Goal: Check status: Check status

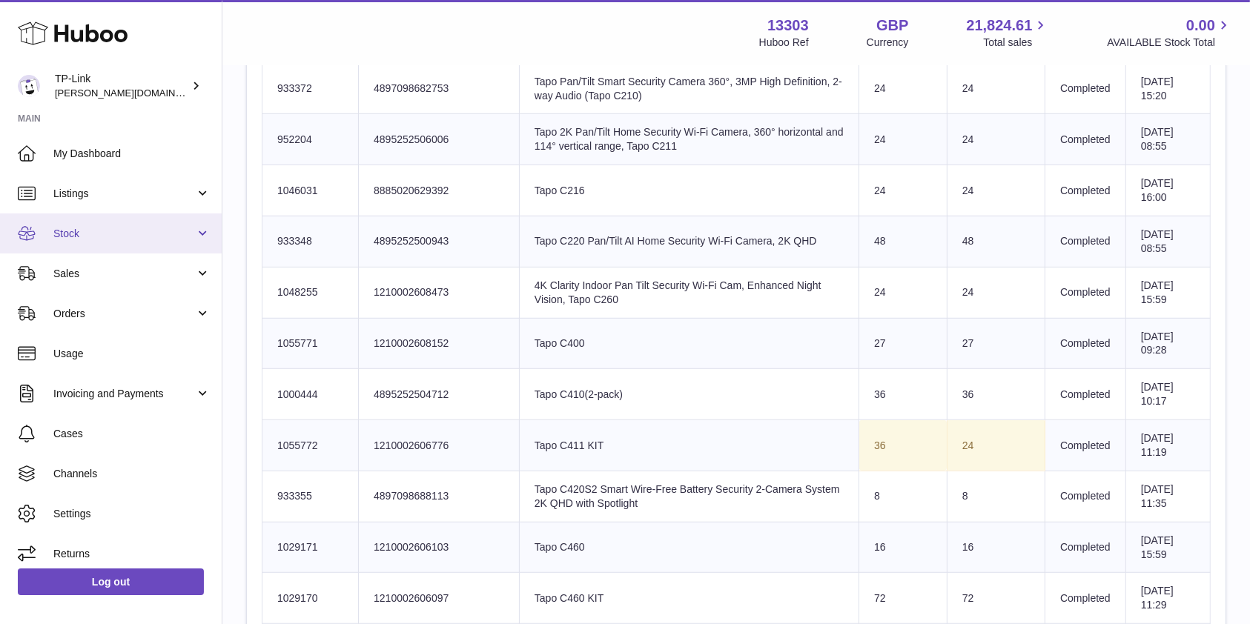
click at [110, 242] on link "Stock" at bounding box center [111, 233] width 222 height 40
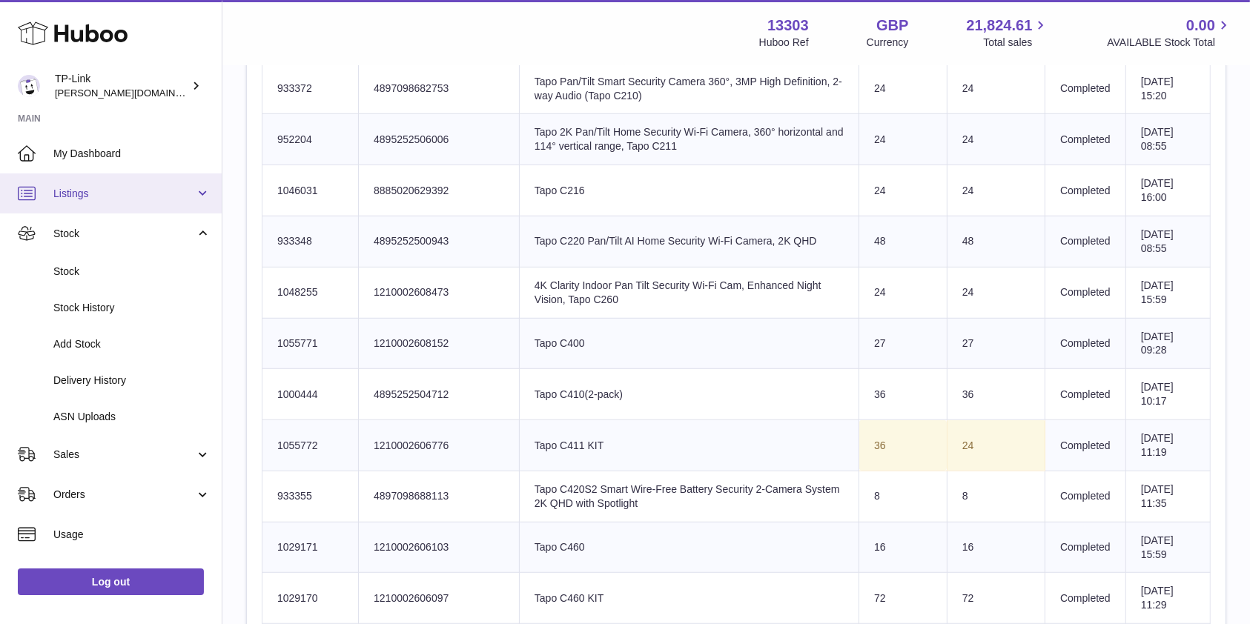
click at [113, 192] on span "Listings" at bounding box center [124, 194] width 142 height 14
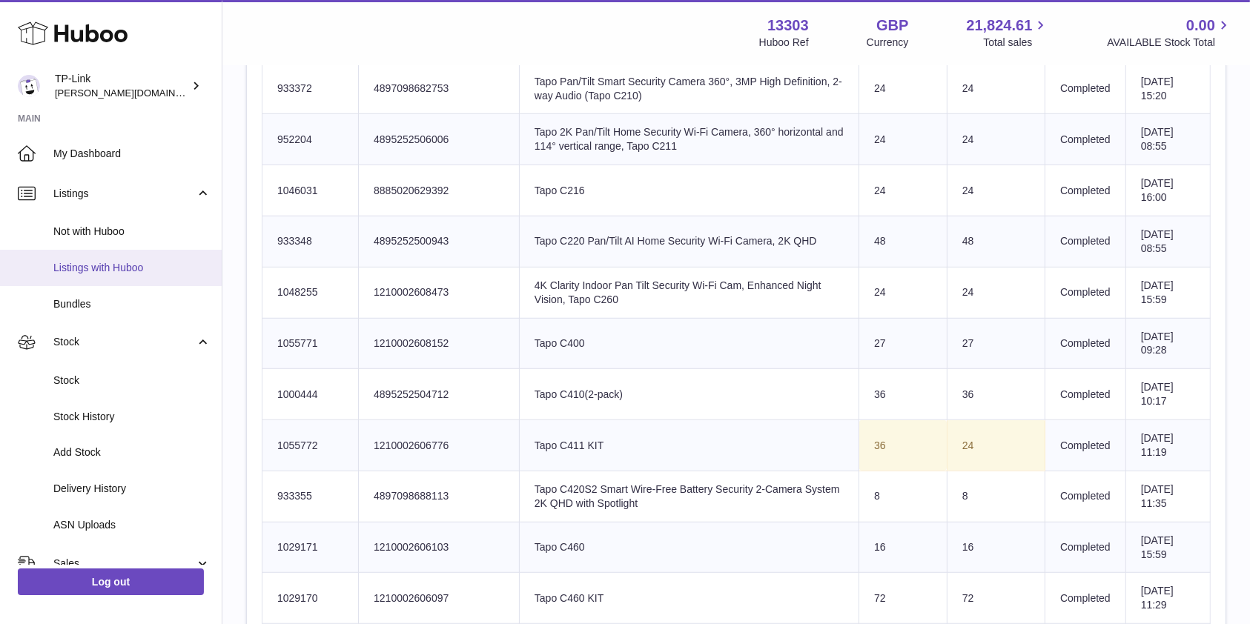
click at [125, 277] on link "Listings with Huboo" at bounding box center [111, 268] width 222 height 36
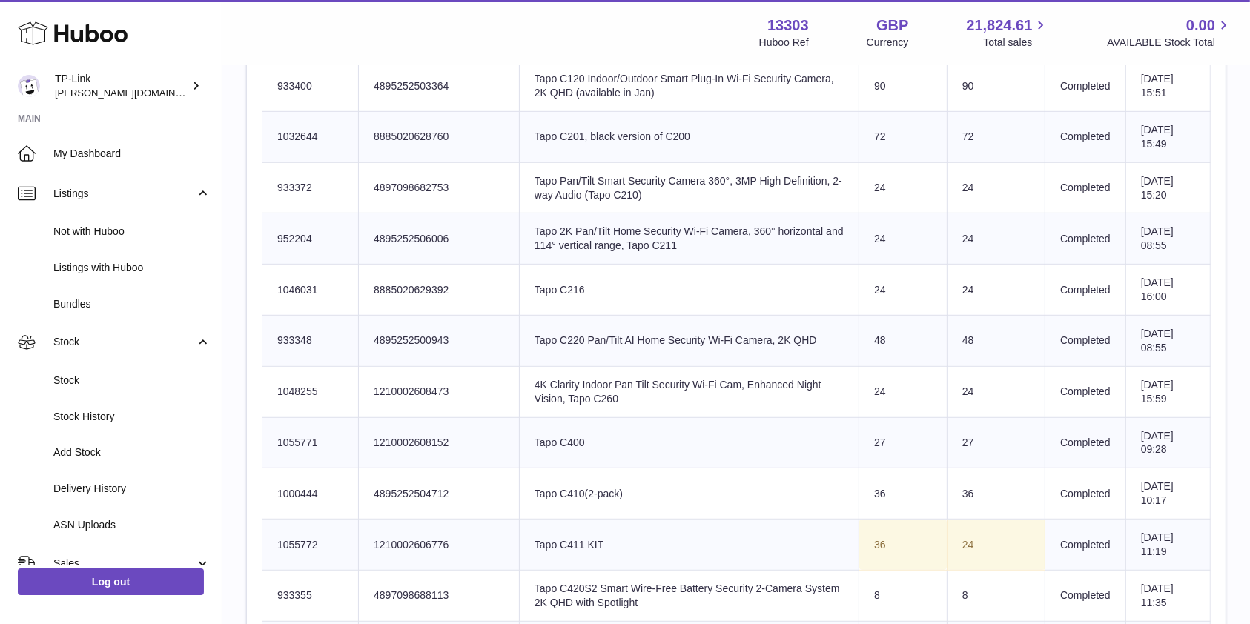
scroll to position [1078, 0]
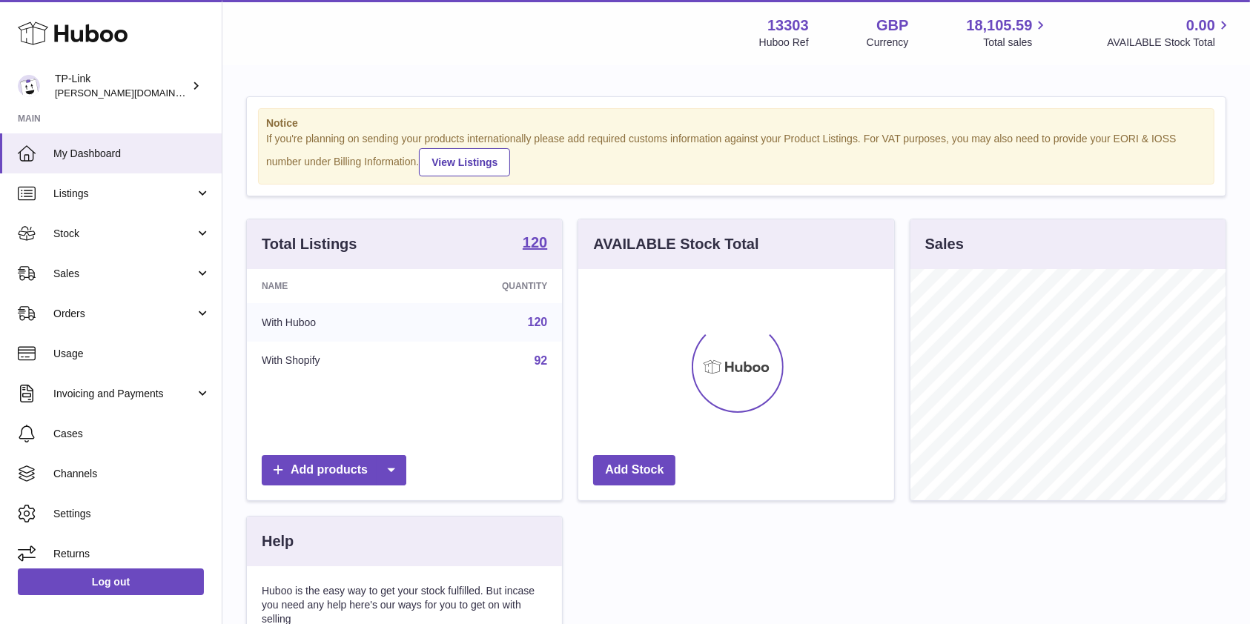
scroll to position [231, 315]
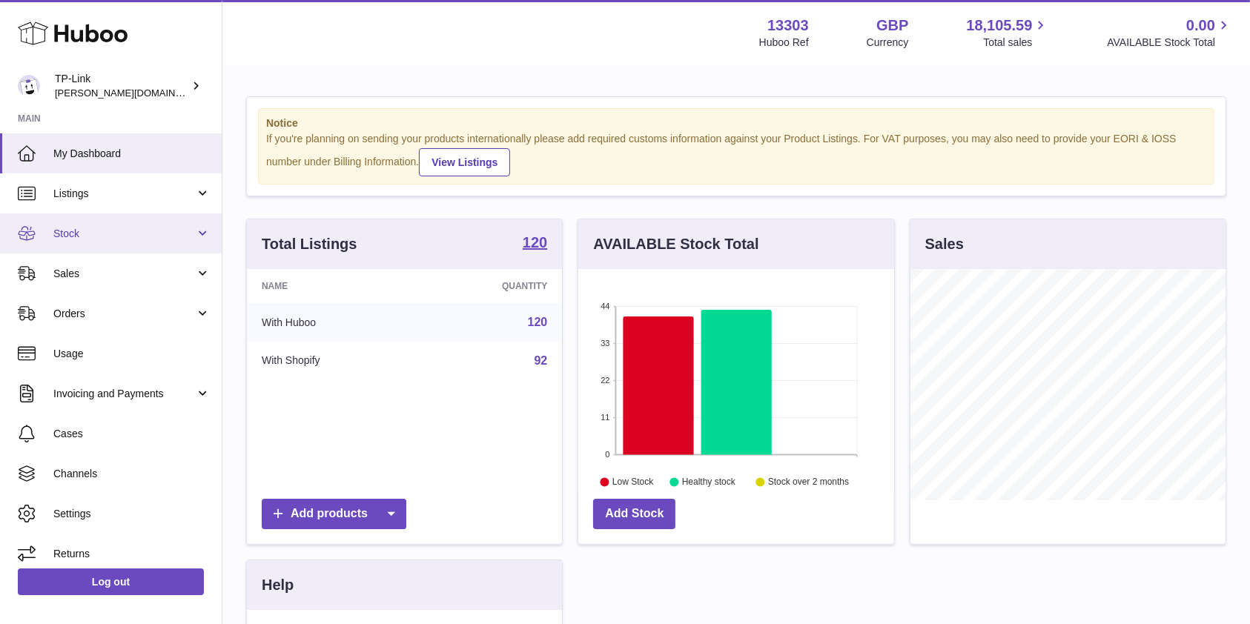
click at [119, 225] on link "Stock" at bounding box center [111, 233] width 222 height 40
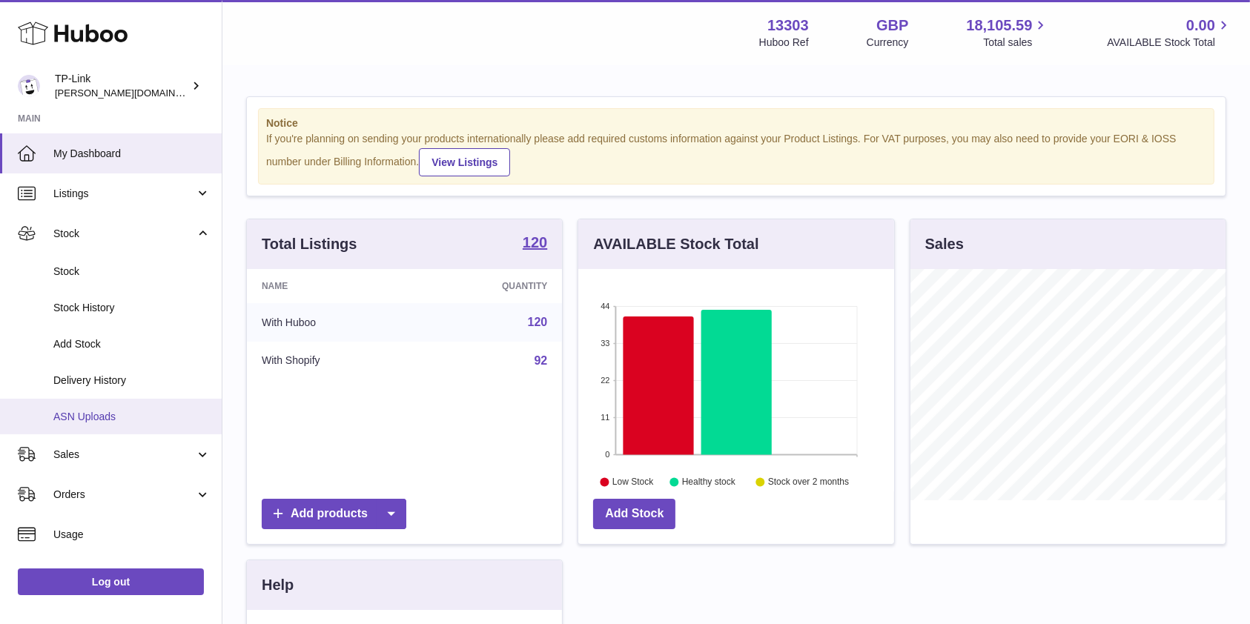
click at [108, 414] on span "ASN Uploads" at bounding box center [131, 417] width 157 height 14
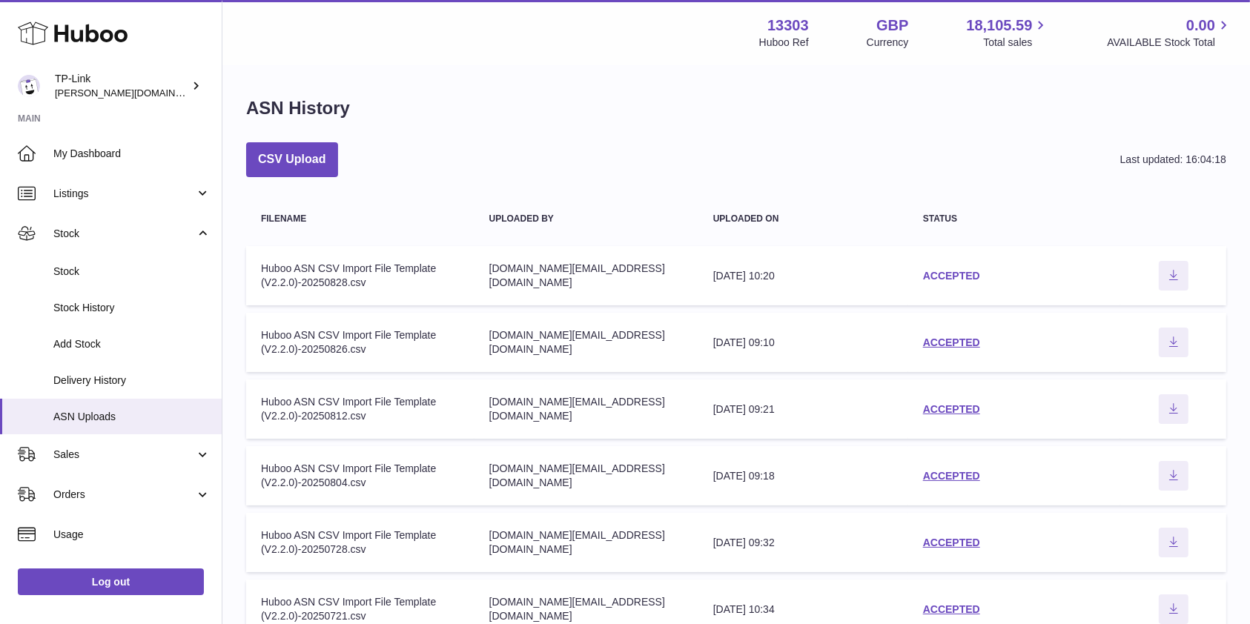
click at [943, 270] on link "ACCEPTED" at bounding box center [951, 276] width 57 height 12
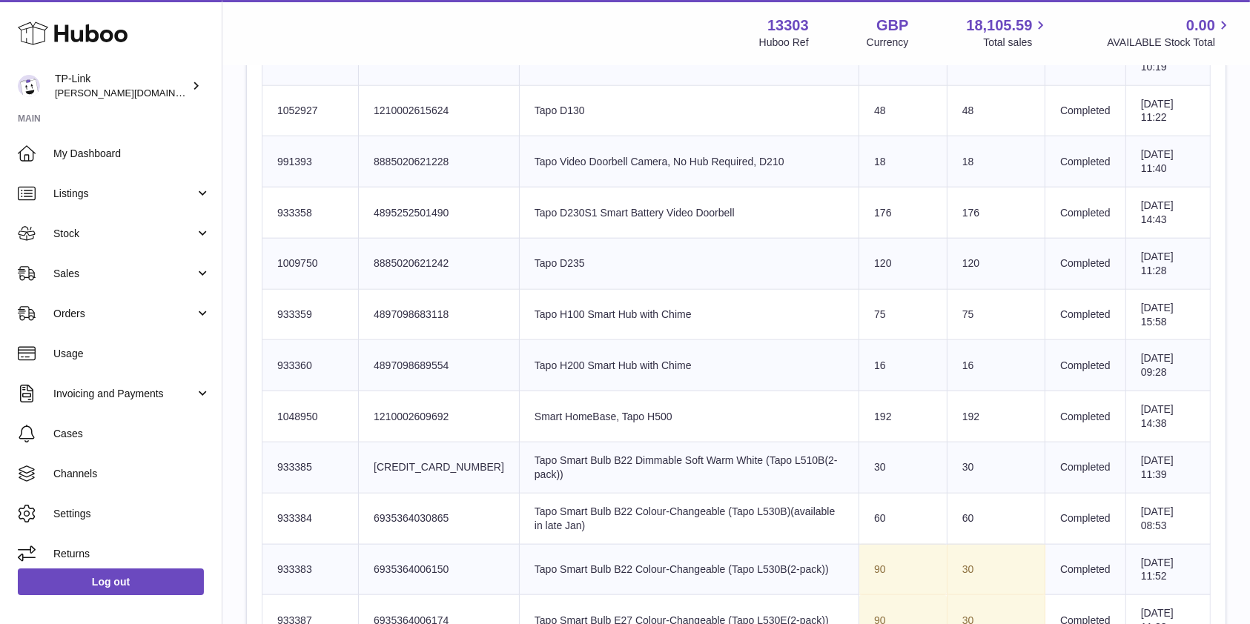
scroll to position [1186, 0]
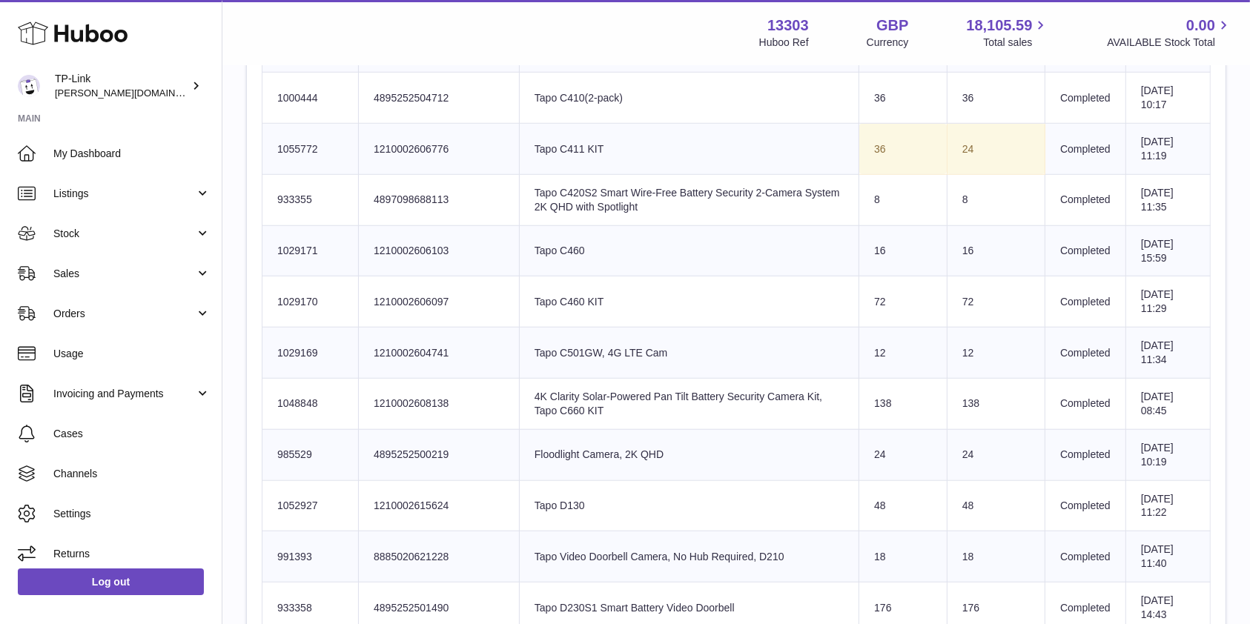
click at [541, 139] on td "Product title Tapo C411 KIT" at bounding box center [688, 149] width 339 height 51
click at [519, 134] on td "Product title Tapo C411 KIT" at bounding box center [688, 149] width 339 height 51
drag, startPoint x: 490, startPoint y: 145, endPoint x: 581, endPoint y: 146, distance: 91.2
click at [581, 146] on td "Product title Tapo C411 KIT" at bounding box center [688, 149] width 339 height 51
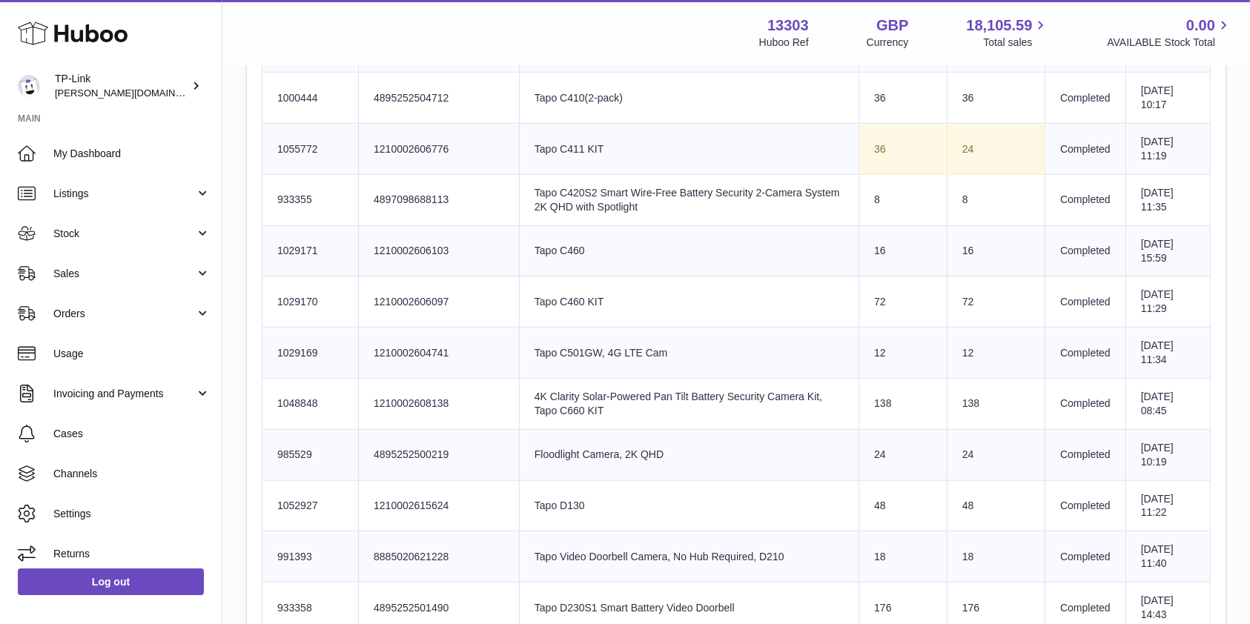
copy td "Tapo C411 KIT"
